Goal: Task Accomplishment & Management: Manage account settings

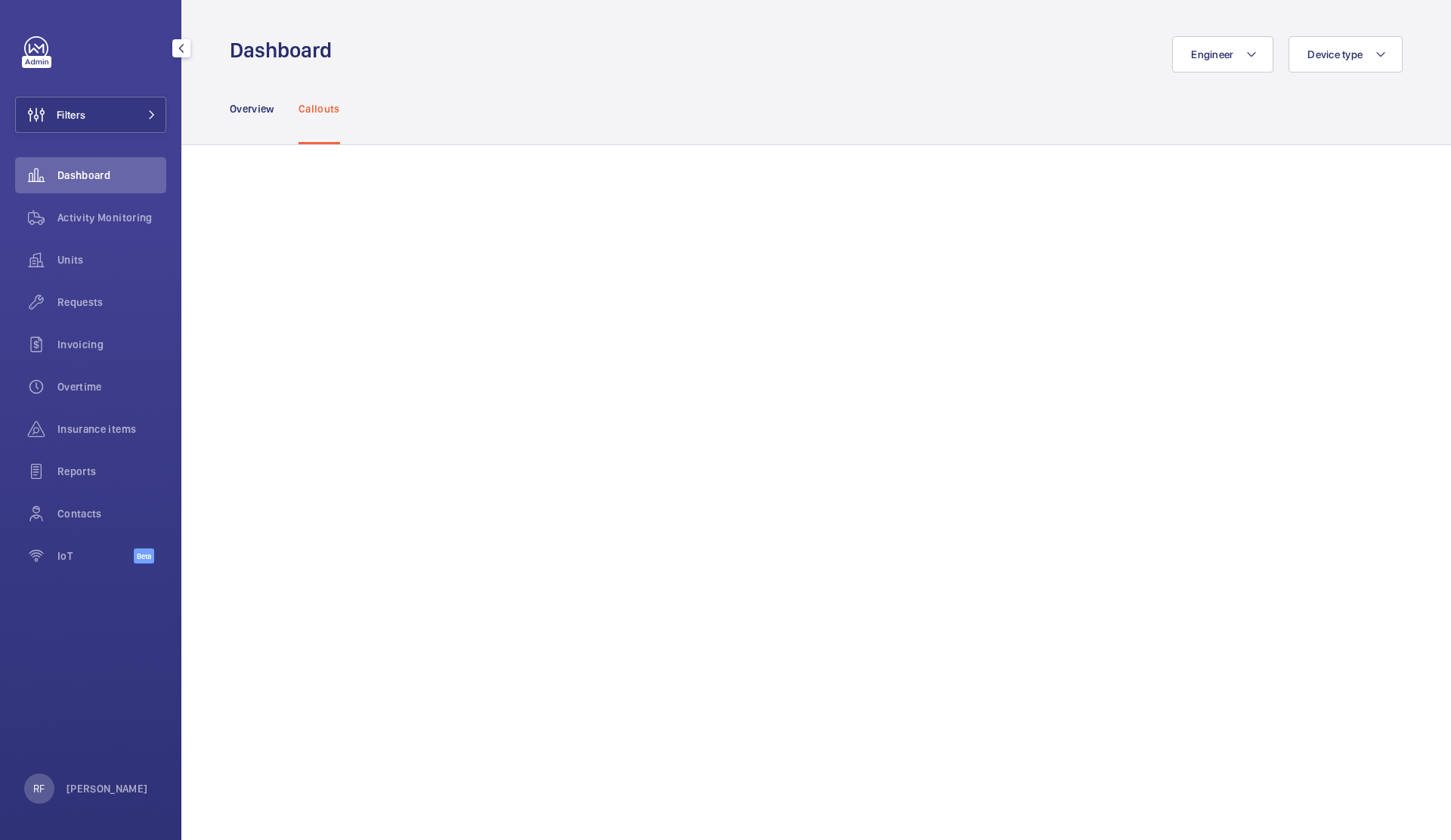
scroll to position [213, 0]
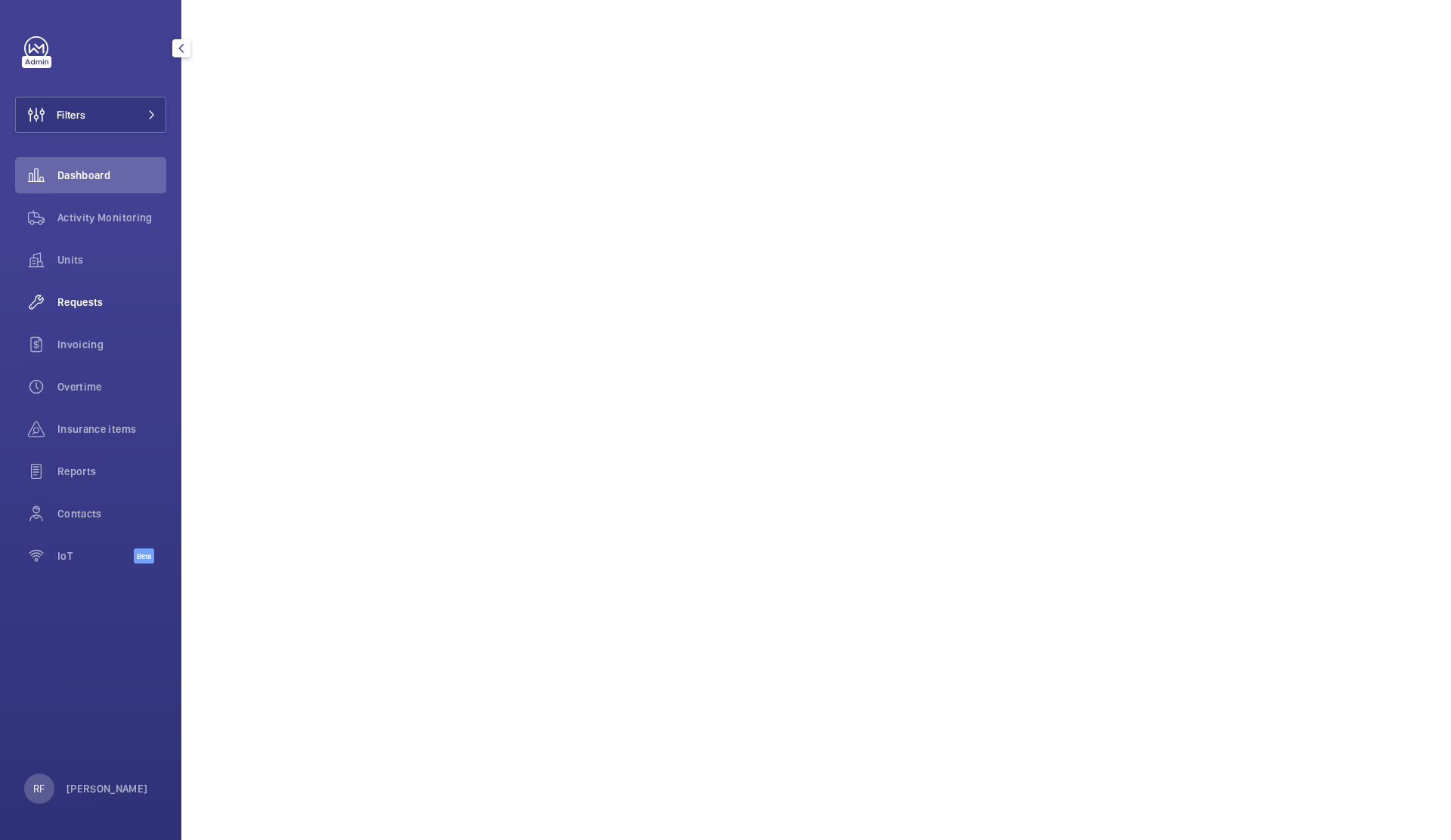
click at [99, 304] on span "Requests" at bounding box center [112, 301] width 109 height 15
